Goal: Information Seeking & Learning: Learn about a topic

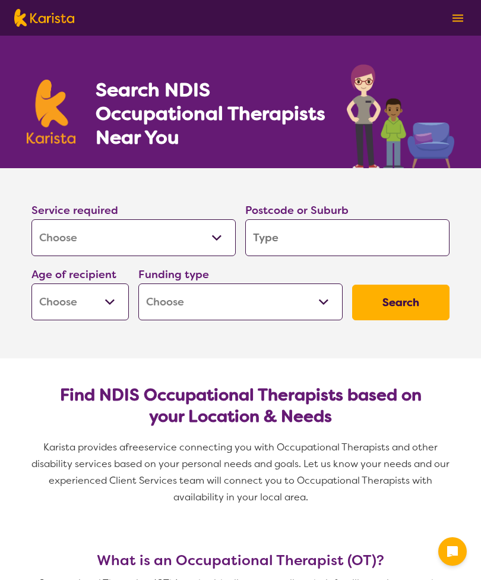
select select "[MEDICAL_DATA]"
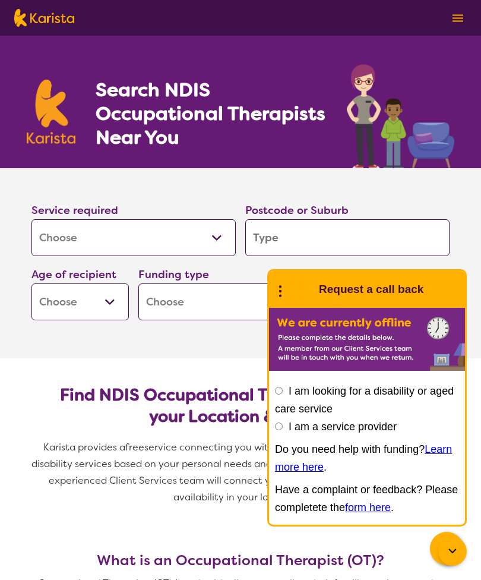
click at [302, 232] on input "search" at bounding box center [347, 237] width 204 height 37
type input "4350"
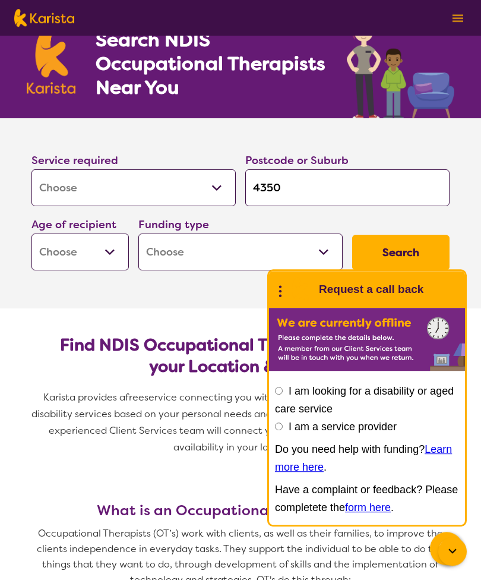
scroll to position [61, 0]
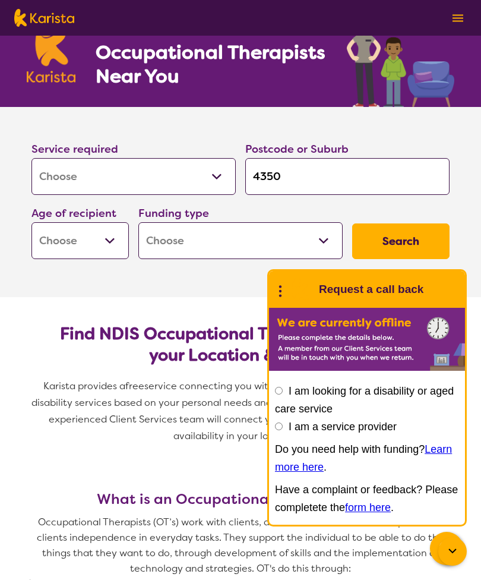
click at [298, 415] on label "I am looking for a disability or aged care service" at bounding box center [364, 400] width 179 height 30
click at [283, 395] on input "I am looking for a disability or aged care service" at bounding box center [279, 391] width 8 height 8
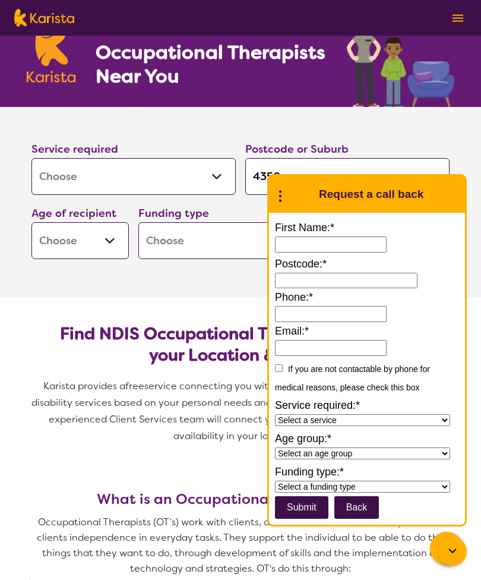
click at [368, 519] on button "Back" at bounding box center [356, 507] width 45 height 23
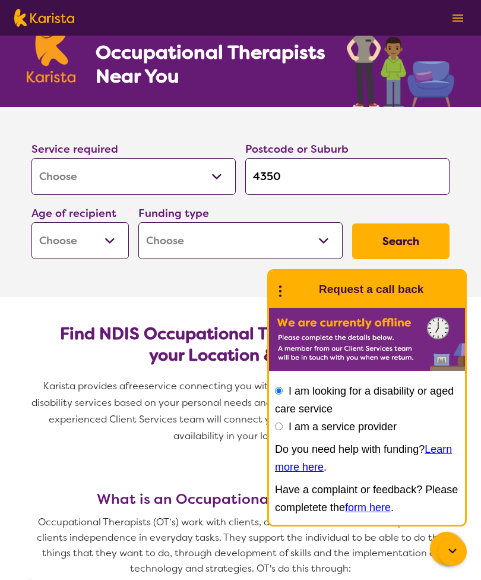
click at [194, 239] on select "Home Care Package (HCP) National Disability Insurance Scheme (NDIS) I don't know" at bounding box center [240, 240] width 204 height 37
select select "NDIS"
click at [74, 239] on select "Early Childhood - 0 to 9 Child - 10 to 11 Adolescent - 12 to 17 Adult - 18 to 6…" at bounding box center [79, 240] width 97 height 37
select select "AD"
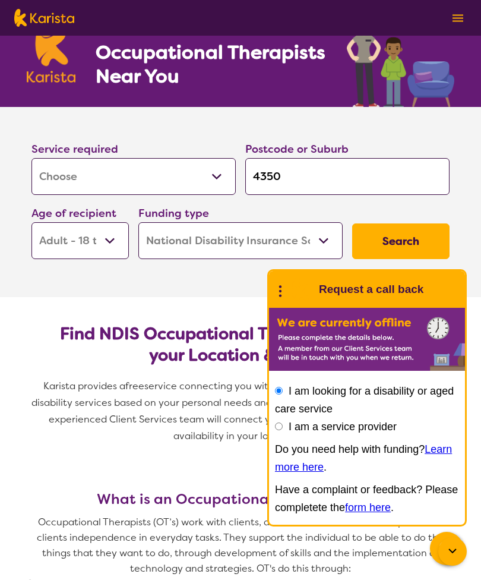
select select "AD"
click at [412, 247] on button "Search" at bounding box center [400, 241] width 97 height 36
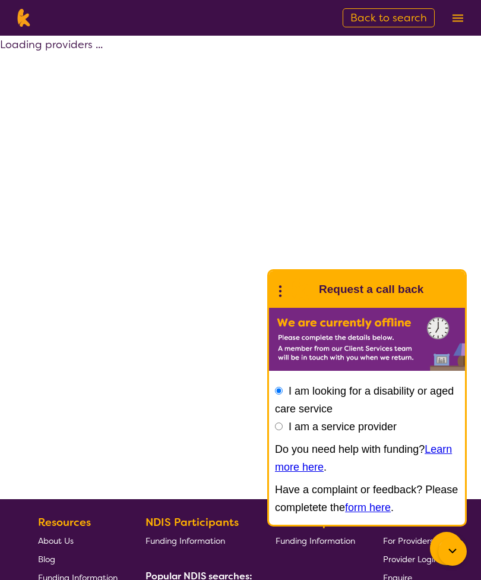
select select "by_score"
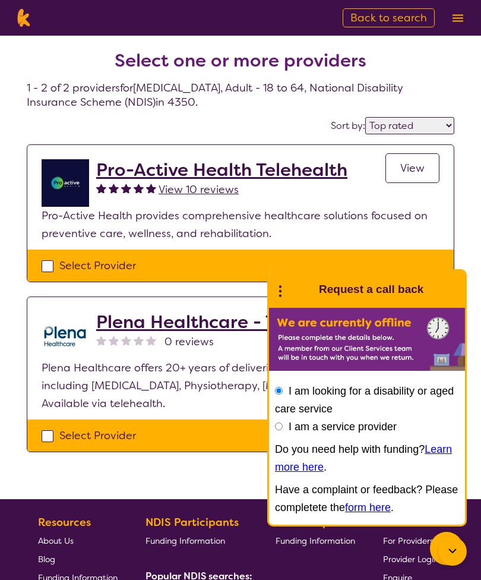
select select "[MEDICAL_DATA]"
select select "AD"
select select "NDIS"
select select "[MEDICAL_DATA]"
select select "AD"
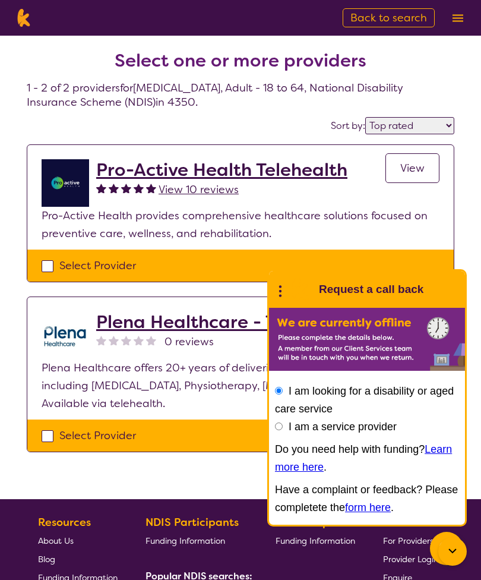
select select "NDIS"
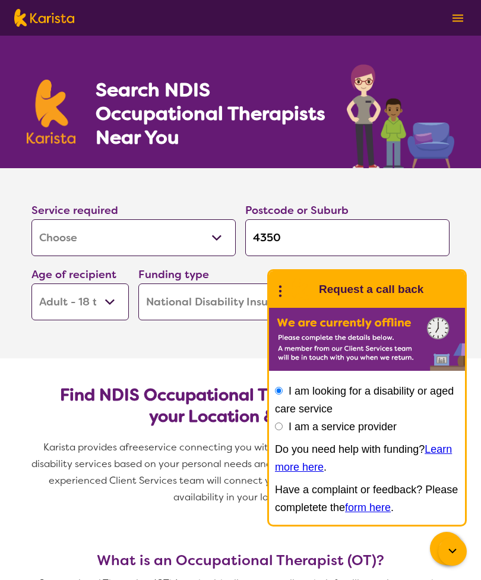
scroll to position [97, 0]
